Goal: Information Seeking & Learning: Check status

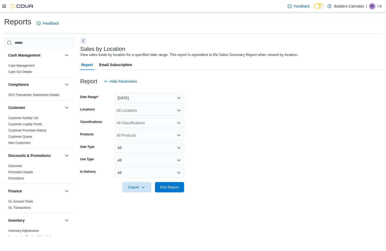
click at [139, 97] on button "[DATE]" at bounding box center [149, 98] width 70 height 10
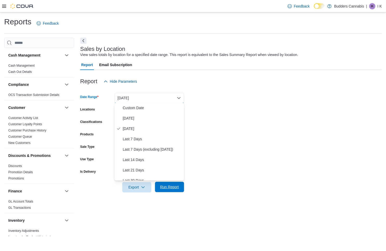
click at [179, 187] on span "Run Report" at bounding box center [169, 186] width 19 height 5
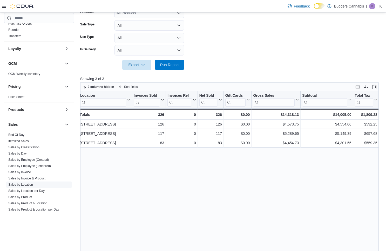
scroll to position [239, 0]
click at [27, 196] on link "Sales by Product" at bounding box center [20, 197] width 24 height 4
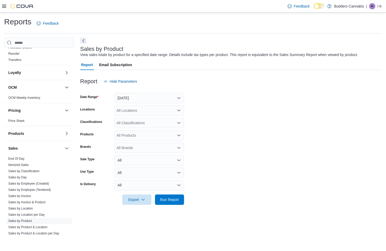
click at [138, 113] on div "All Locations" at bounding box center [149, 110] width 70 height 10
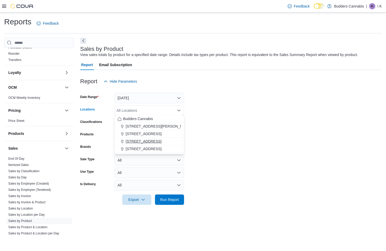
click at [136, 140] on span "[STREET_ADDRESS]" at bounding box center [144, 141] width 36 height 5
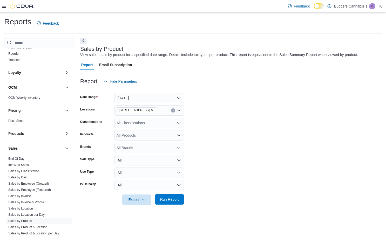
click at [171, 199] on span "Run Report" at bounding box center [169, 199] width 19 height 5
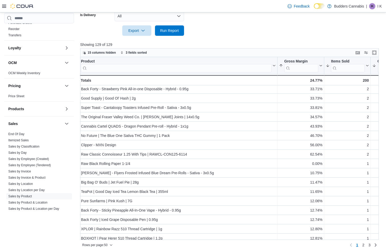
scroll to position [309, 1]
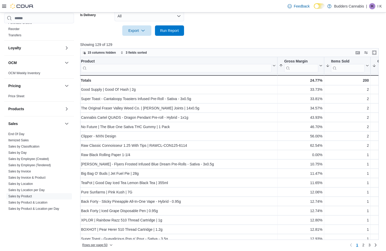
click at [103, 246] on span "Rows per page : 50" at bounding box center [94, 245] width 25 height 4
click at [109, 233] on span "100 rows" at bounding box center [104, 233] width 17 height 4
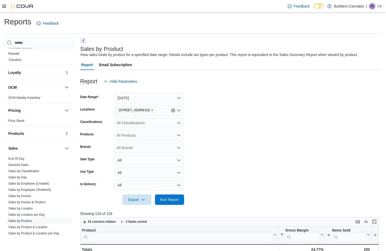
scroll to position [0, 0]
click at [173, 110] on icon "Clear input" at bounding box center [172, 110] width 1 height 1
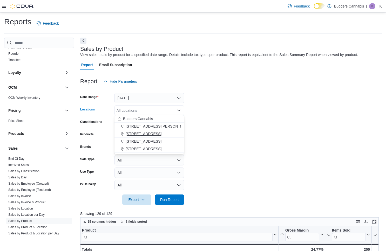
click at [157, 134] on span "[STREET_ADDRESS]" at bounding box center [144, 133] width 36 height 5
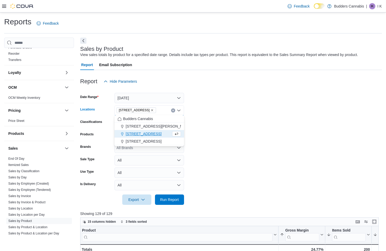
click at [231, 171] on form "Date Range [DATE] Locations [STREET_ADDRESS] Selected. [STREET_ADDRESS] Press B…" at bounding box center [230, 146] width 301 height 118
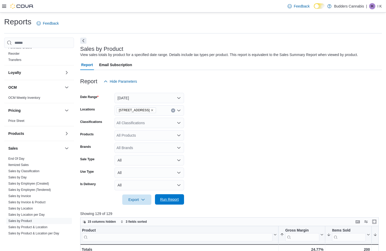
click at [173, 203] on span "Run Report" at bounding box center [169, 199] width 23 height 10
click at [84, 41] on button "Next" at bounding box center [83, 40] width 6 height 6
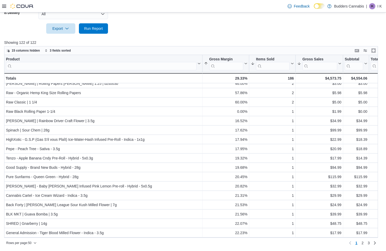
scroll to position [170, 0]
click at [27, 242] on span "Rows per page : 50" at bounding box center [18, 244] width 25 height 4
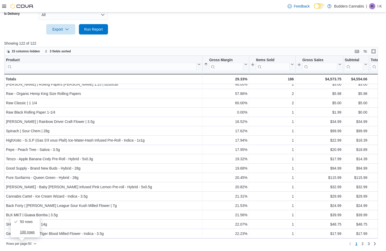
click at [29, 232] on span "100 rows" at bounding box center [28, 232] width 17 height 4
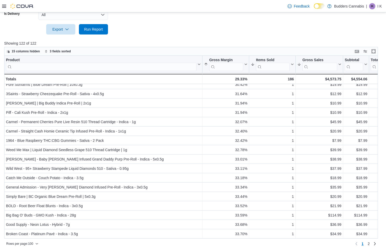
scroll to position [665, 0]
